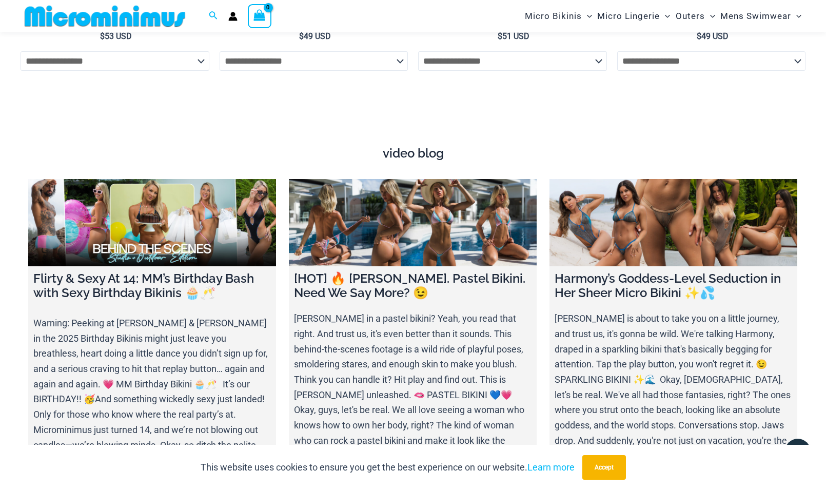
scroll to position [3706, 0]
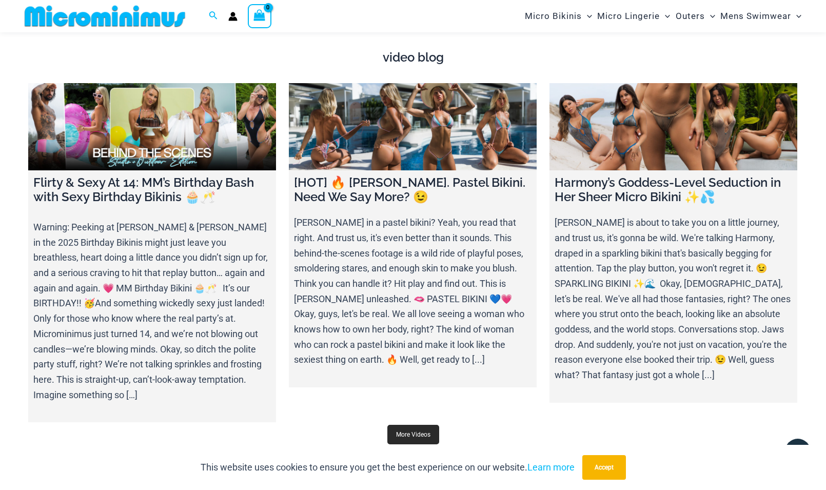
click at [406, 425] on link "More Videos" at bounding box center [413, 434] width 52 height 19
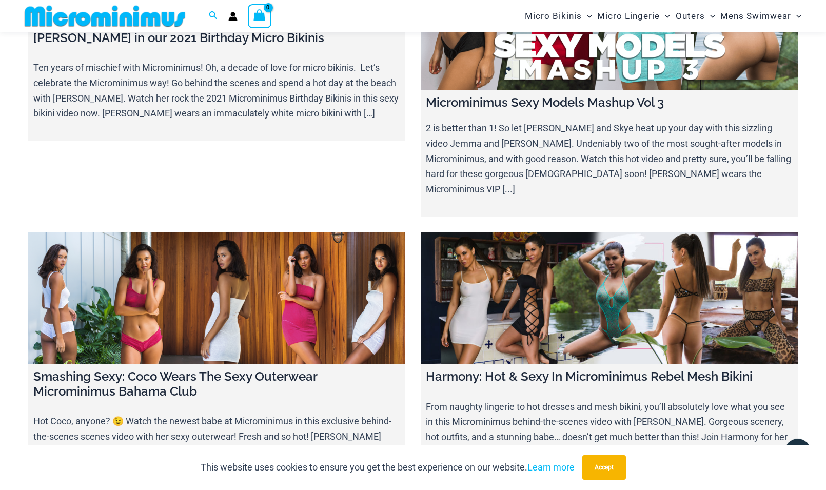
scroll to position [11614, 0]
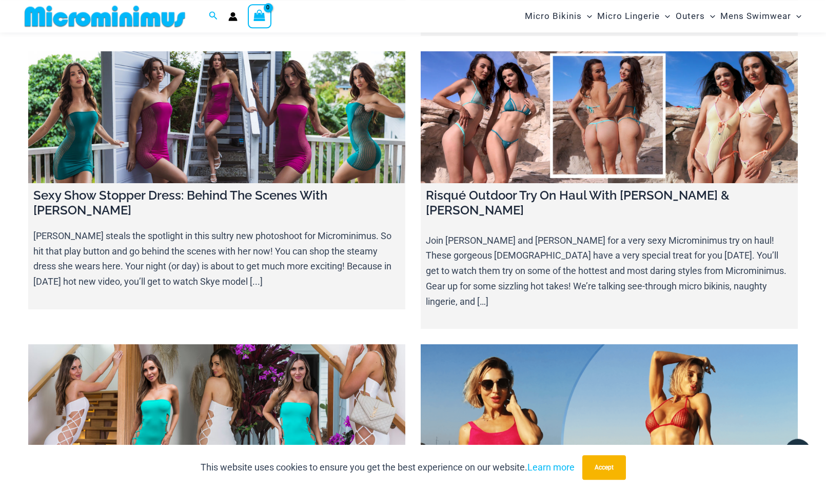
scroll to position [10620, 0]
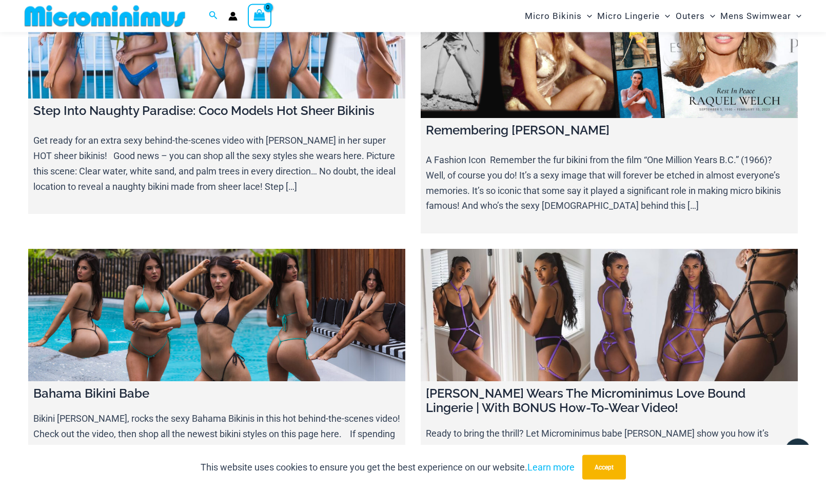
scroll to position [10305, 0]
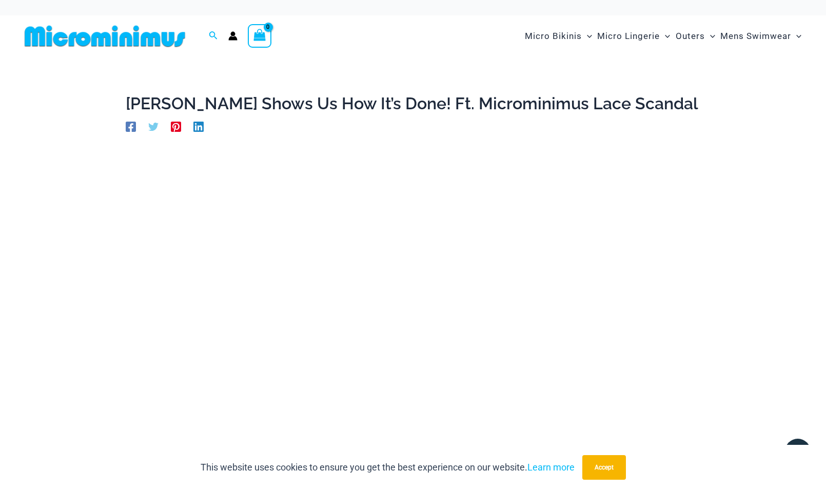
drag, startPoint x: 768, startPoint y: 403, endPoint x: 761, endPoint y: 403, distance: 7.2
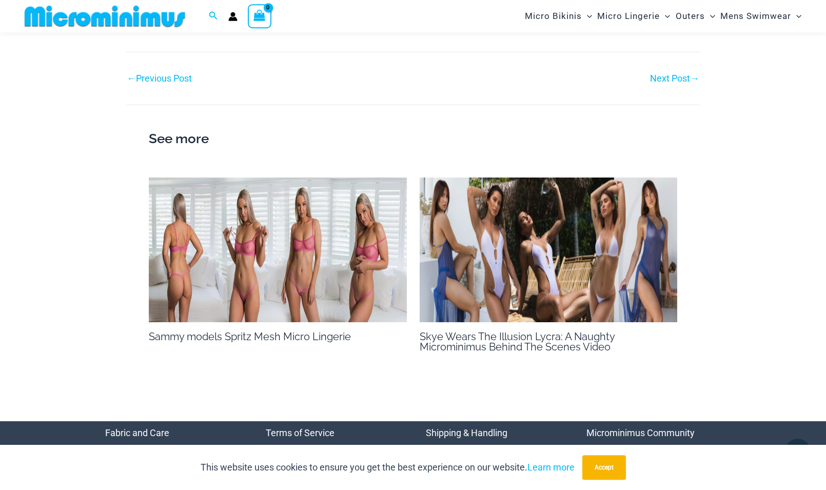
scroll to position [671, 0]
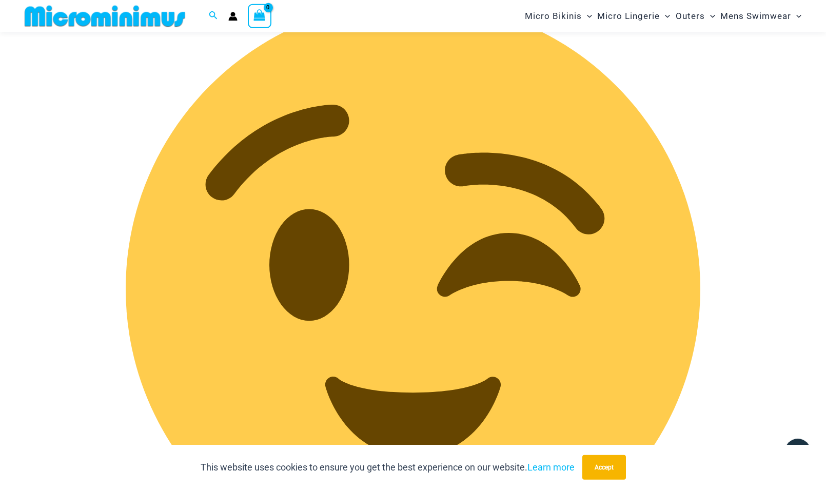
scroll to position [620, 0]
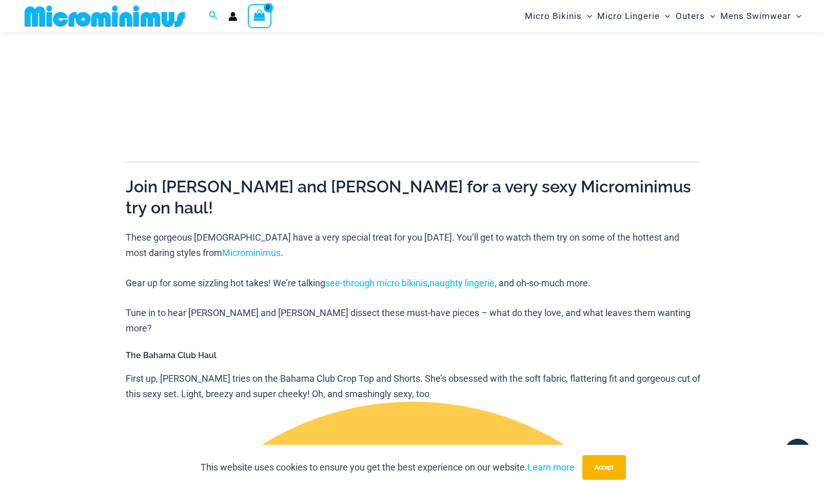
scroll to position [43, 0]
